Goal: Information Seeking & Learning: Find specific page/section

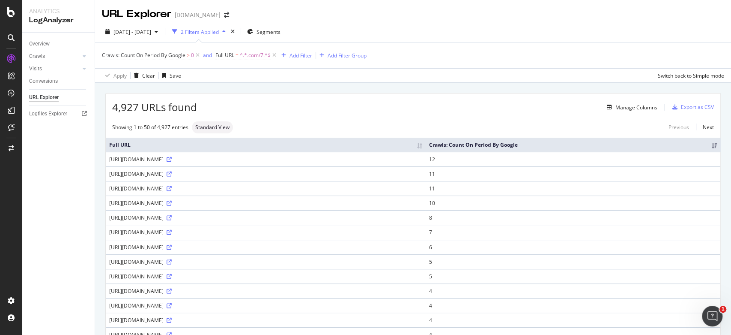
click at [370, 96] on div "4,927 URLs found Manage Columns Export as CSV" at bounding box center [413, 103] width 615 height 21
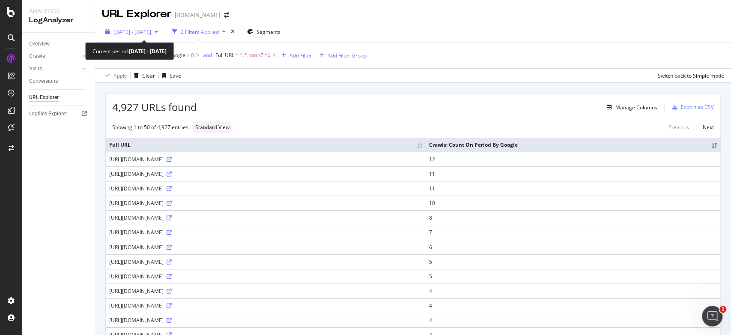
click at [151, 32] on span "2025 Aug. 15th - Sep. 13th" at bounding box center [133, 31] width 38 height 7
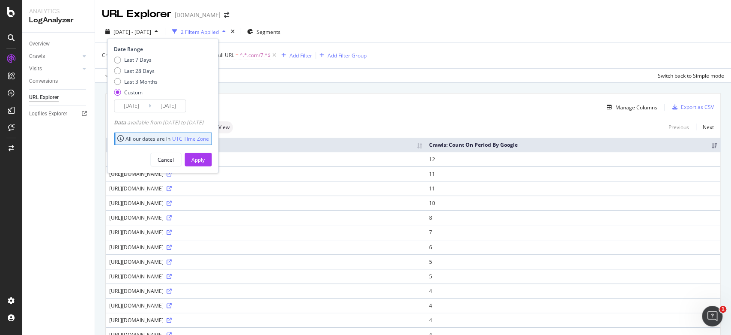
click at [146, 65] on div "Last 7 Days Last 28 Days Last 3 Months Custom" at bounding box center [136, 77] width 44 height 43
click at [148, 69] on div "Last 28 Days" at bounding box center [139, 70] width 30 height 7
type input "2025/08/24"
type input "2025/09/20"
click at [205, 160] on div "Apply" at bounding box center [198, 159] width 13 height 7
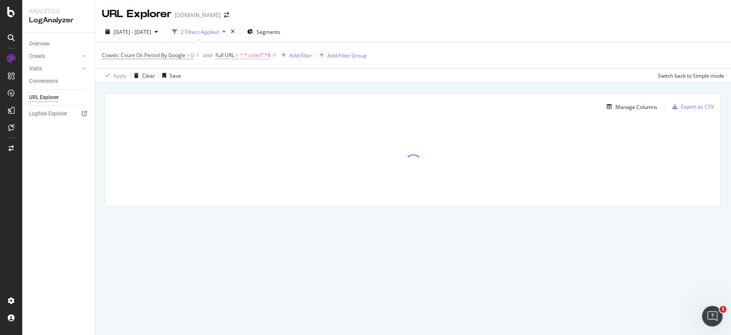
click at [258, 60] on span "^.*.com/7.*$" at bounding box center [255, 55] width 31 height 12
click at [242, 88] on input ".com/7" at bounding box center [264, 91] width 81 height 14
type input "/trends"
click at [307, 105] on button "Apply" at bounding box center [305, 109] width 25 height 9
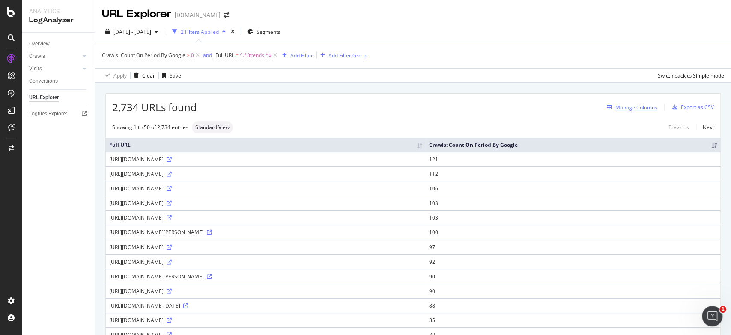
click at [626, 109] on div "Manage Columns" at bounding box center [637, 107] width 42 height 7
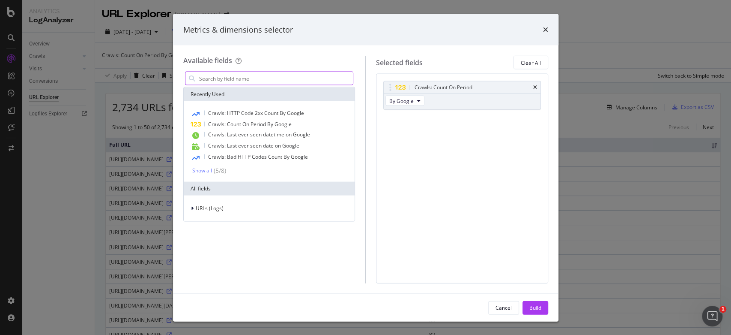
click at [253, 83] on input "modal" at bounding box center [275, 78] width 155 height 13
type input "b"
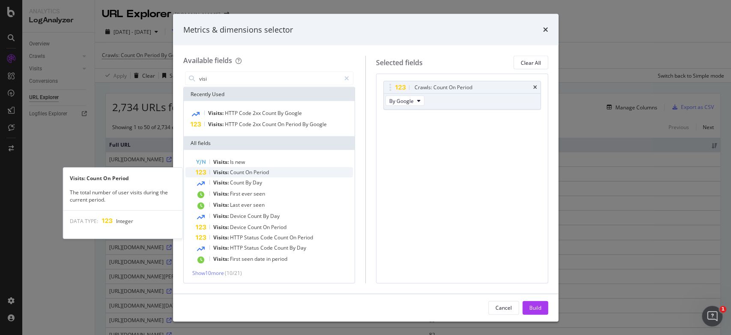
click at [253, 174] on span "On" at bounding box center [250, 171] width 8 height 7
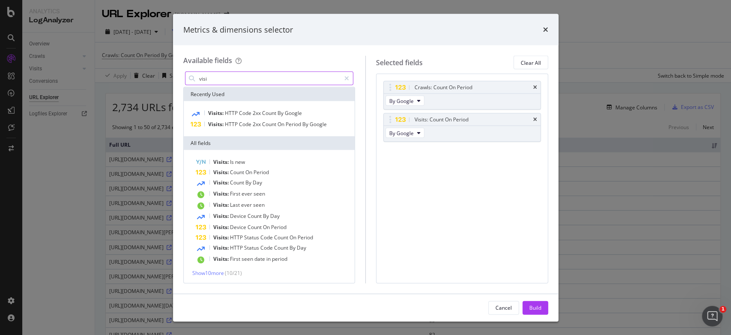
click at [230, 81] on input "visi" at bounding box center [269, 78] width 143 height 13
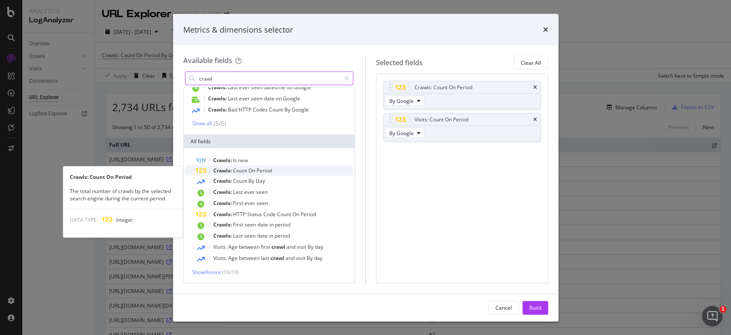
scroll to position [47, 0]
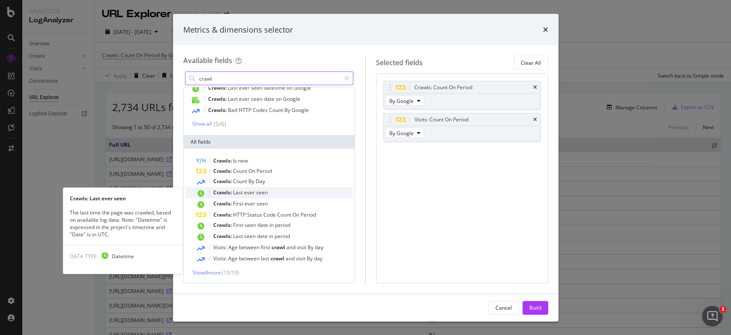
type input "crawl"
click at [268, 192] on div "Crawls: Last ever seen" at bounding box center [275, 192] width 158 height 11
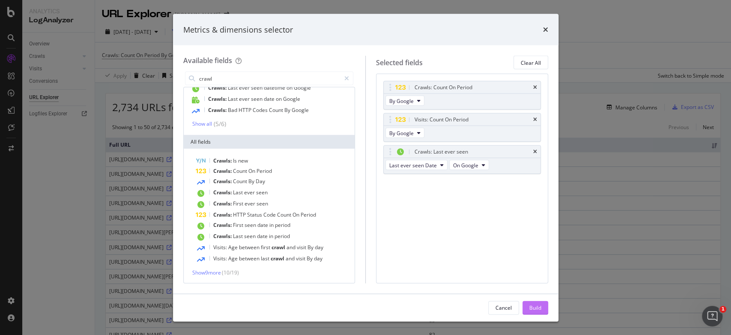
click at [526, 312] on button "Build" at bounding box center [536, 307] width 26 height 14
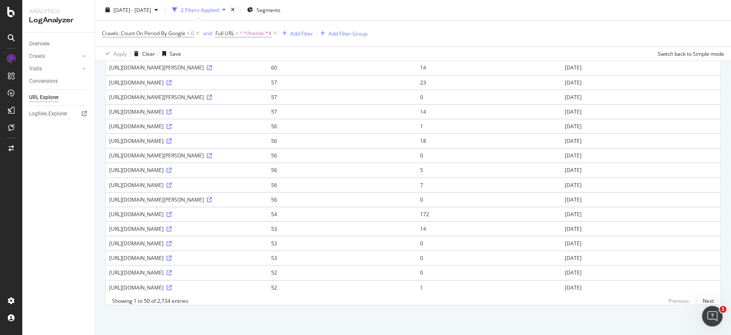
scroll to position [682, 0]
click at [696, 296] on link "Next" at bounding box center [705, 300] width 18 height 12
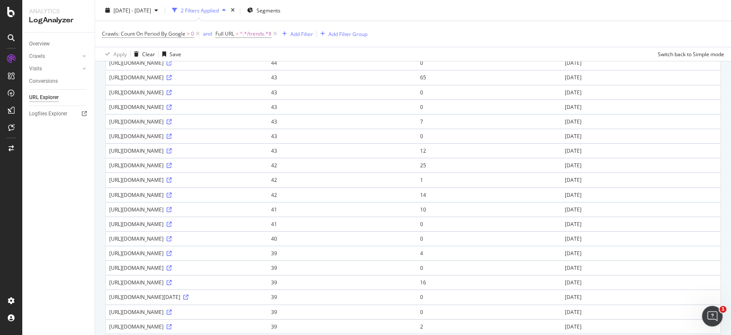
scroll to position [360, 0]
click at [295, 34] on div "Add Filter" at bounding box center [302, 33] width 23 height 7
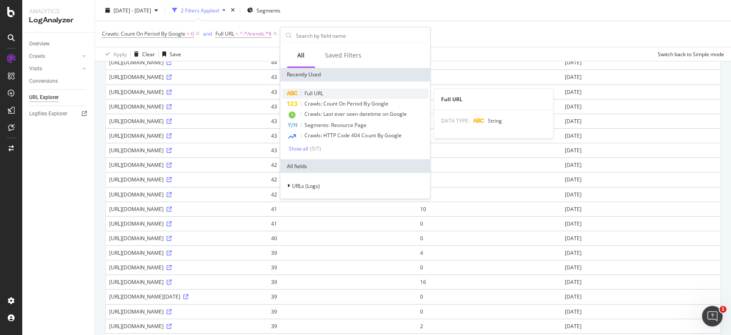
click at [317, 93] on span "Full URL" at bounding box center [314, 93] width 19 height 7
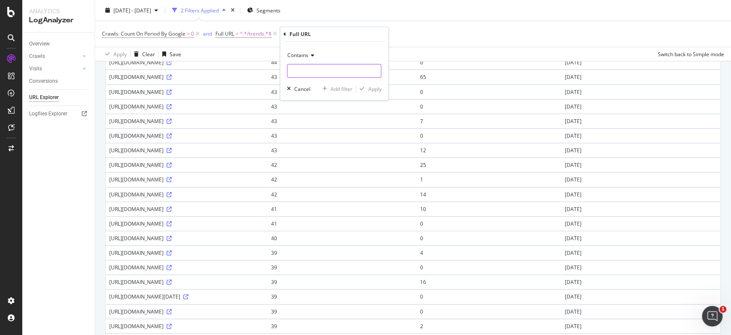
click at [312, 69] on input "text" at bounding box center [334, 71] width 93 height 14
type input "3"
type input "26"
click at [363, 88] on icon "button" at bounding box center [362, 88] width 5 height 5
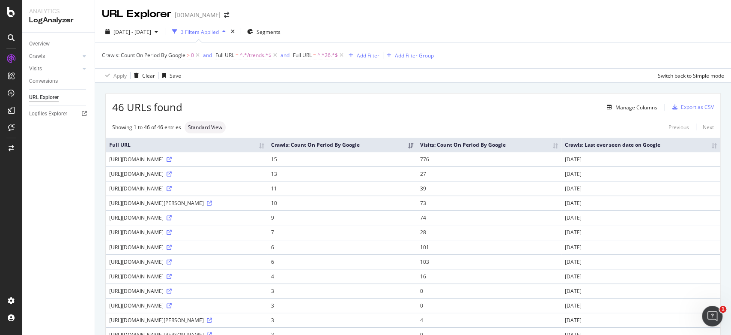
drag, startPoint x: 250, startPoint y: 210, endPoint x: 363, endPoint y: 210, distance: 112.7
click at [264, 207] on div "https://www.luisaviaroma.com/de-de/lvr-magazine/trends/herbst-winter-2025-2026-…" at bounding box center [186, 202] width 155 height 7
copy div "herbst-winter-2025-2026-schuhe-damen-trends"
